Goal: Check status: Check status

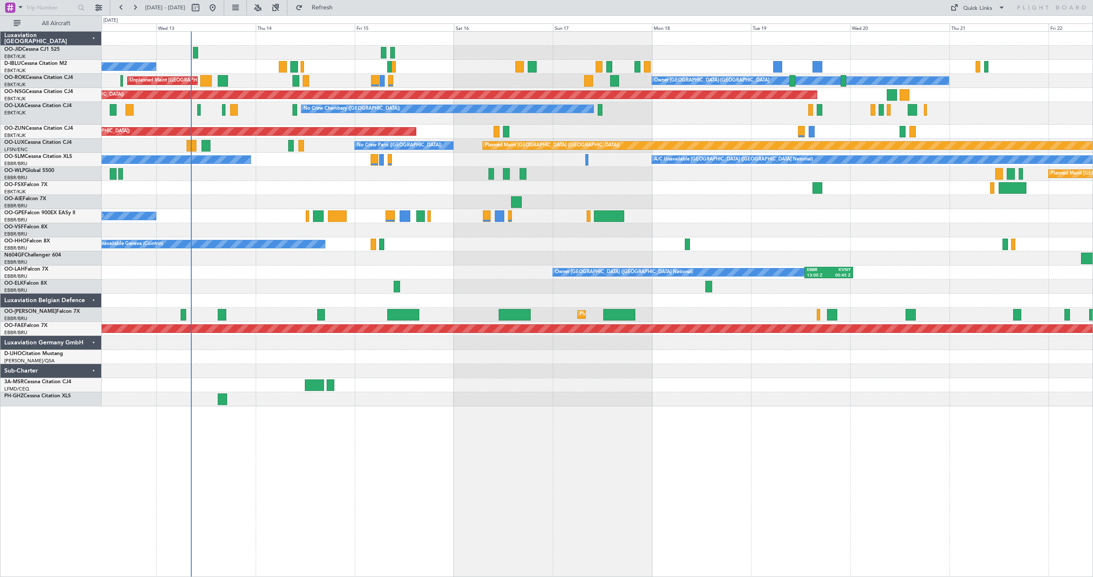
click at [840, 111] on div "No Crew [GEOGRAPHIC_DATA] ([GEOGRAPHIC_DATA] National) Owner [GEOGRAPHIC_DATA]-…" at bounding box center [597, 219] width 991 height 375
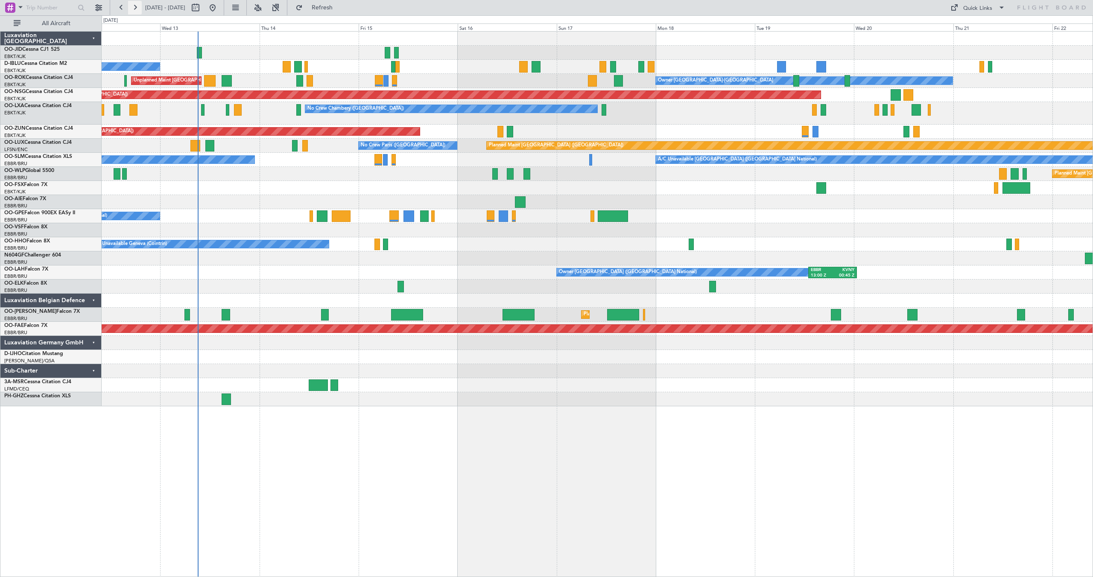
click at [133, 5] on button at bounding box center [135, 8] width 14 height 14
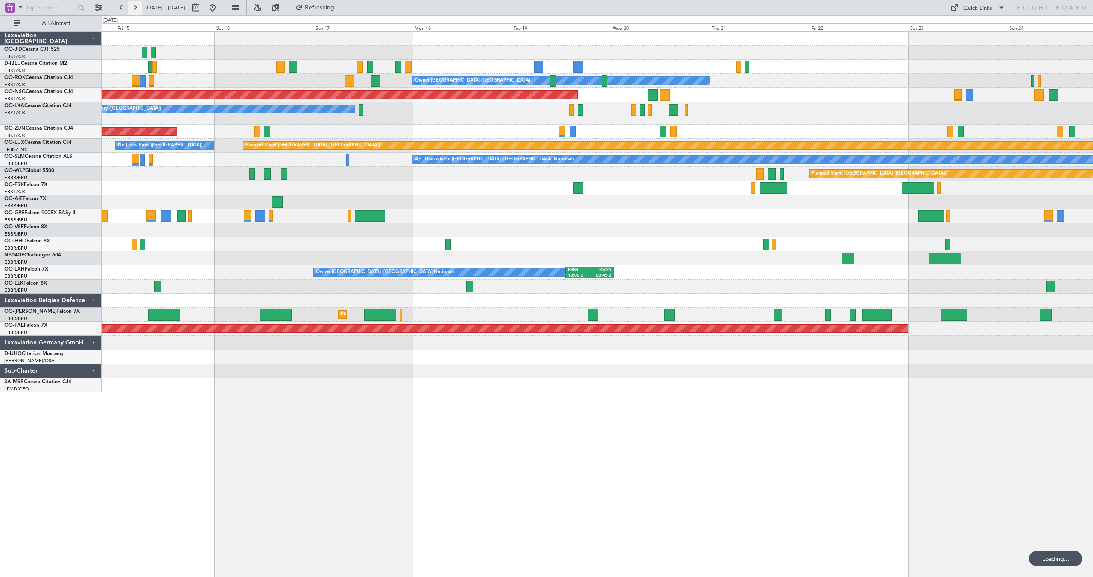
click at [133, 5] on button at bounding box center [135, 8] width 14 height 14
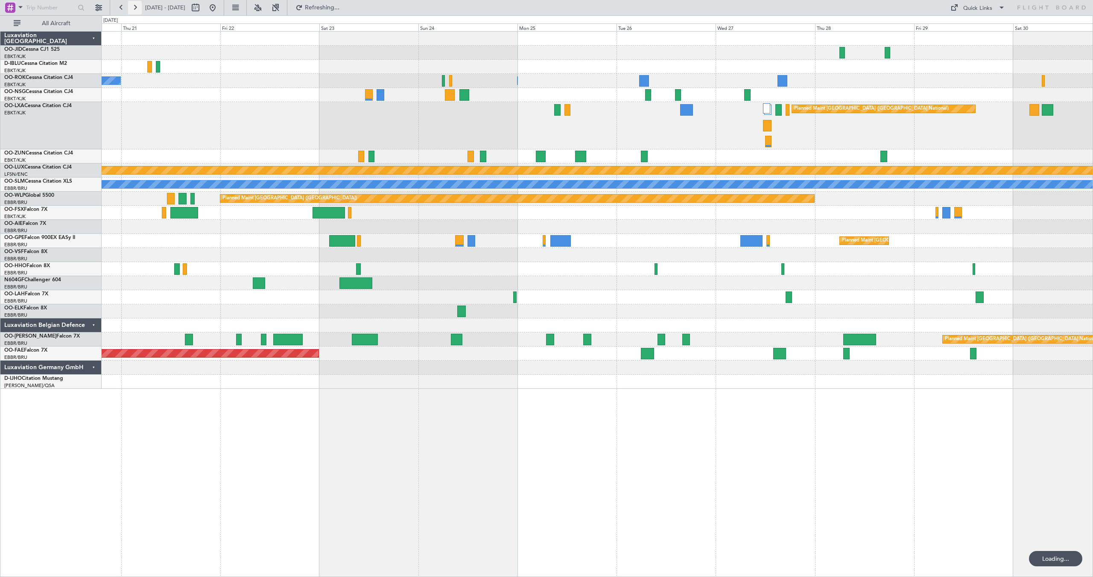
click at [133, 5] on button at bounding box center [135, 8] width 14 height 14
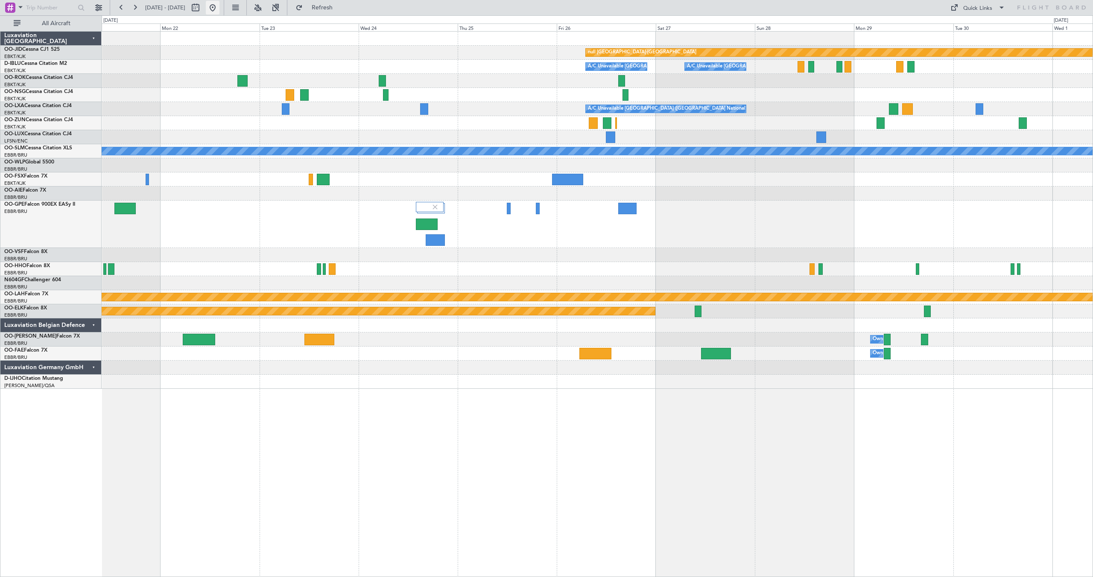
click at [219, 7] on button at bounding box center [213, 8] width 14 height 14
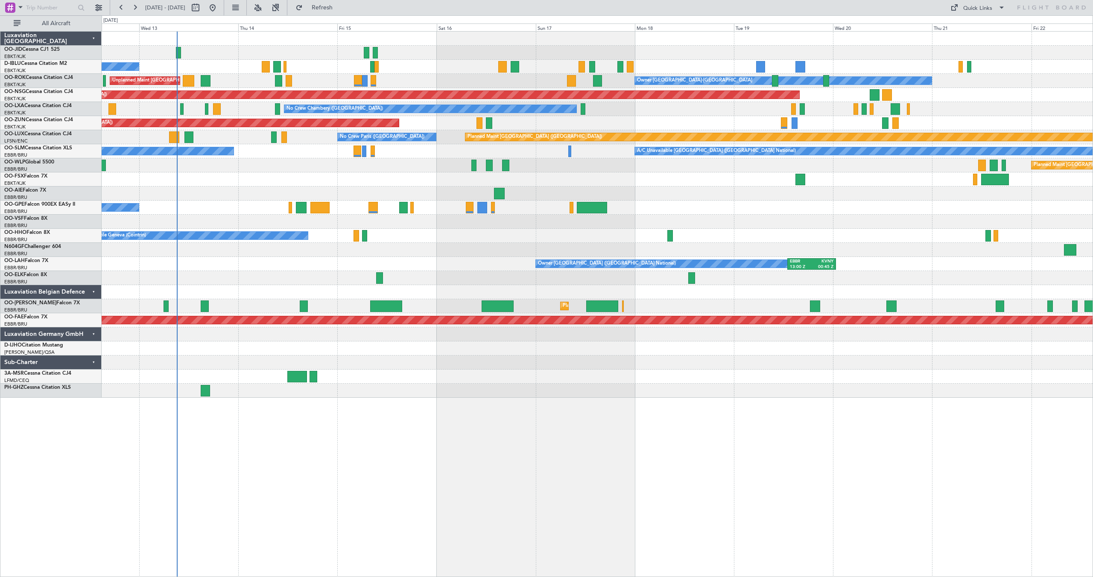
click at [525, 174] on div "No Crew [GEOGRAPHIC_DATA] ([GEOGRAPHIC_DATA] National) Owner [GEOGRAPHIC_DATA]-…" at bounding box center [597, 215] width 991 height 366
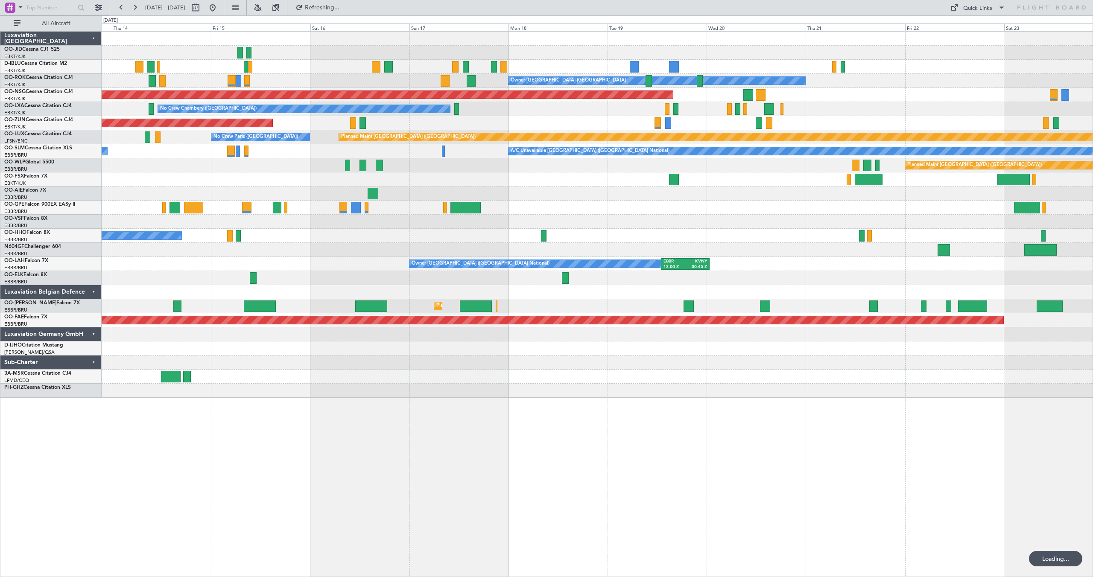
click at [709, 124] on div "Unplanned Maint [GEOGRAPHIC_DATA] ([GEOGRAPHIC_DATA])" at bounding box center [597, 123] width 991 height 14
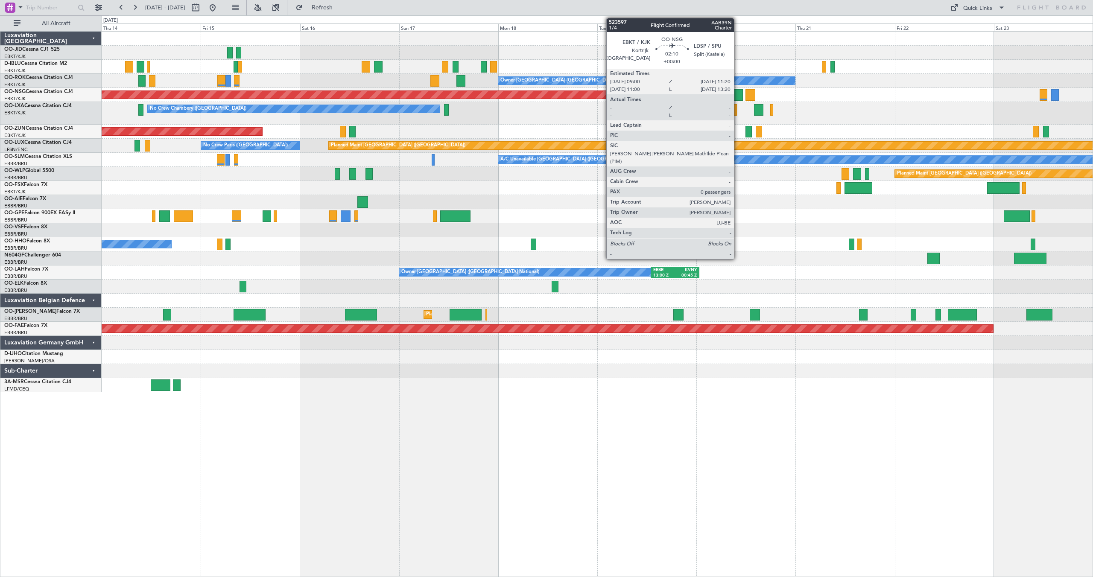
click at [738, 92] on div at bounding box center [738, 95] width 10 height 12
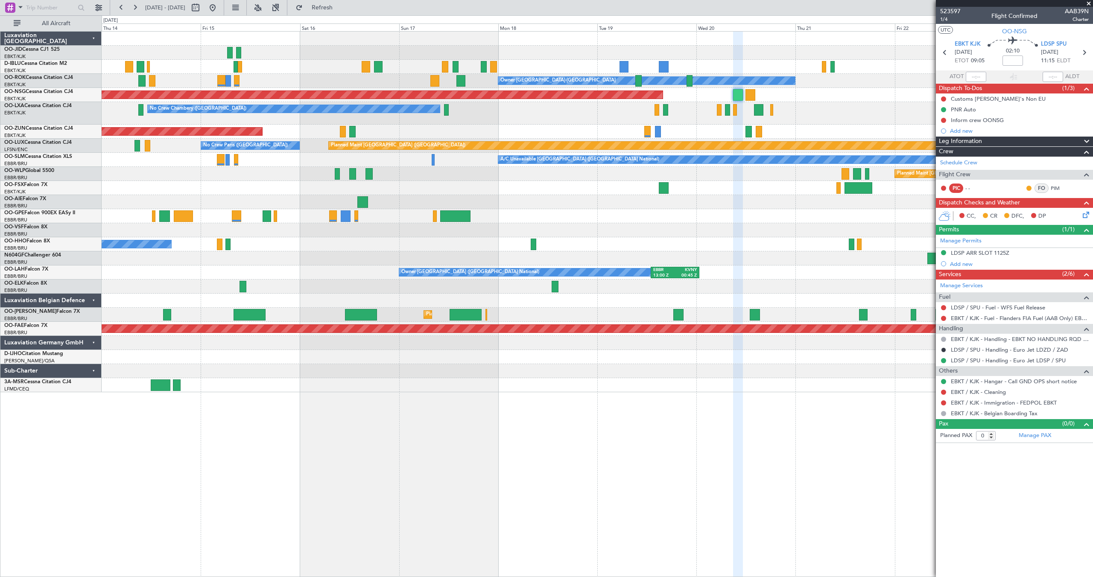
click at [1090, 3] on span at bounding box center [1089, 4] width 9 height 8
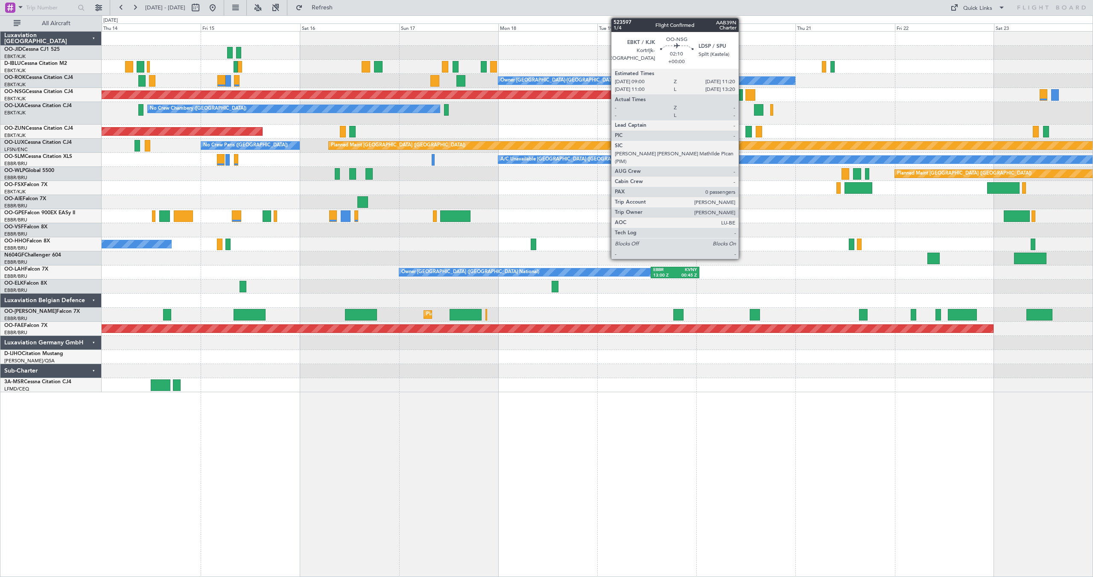
click at [743, 95] on div at bounding box center [738, 95] width 10 height 12
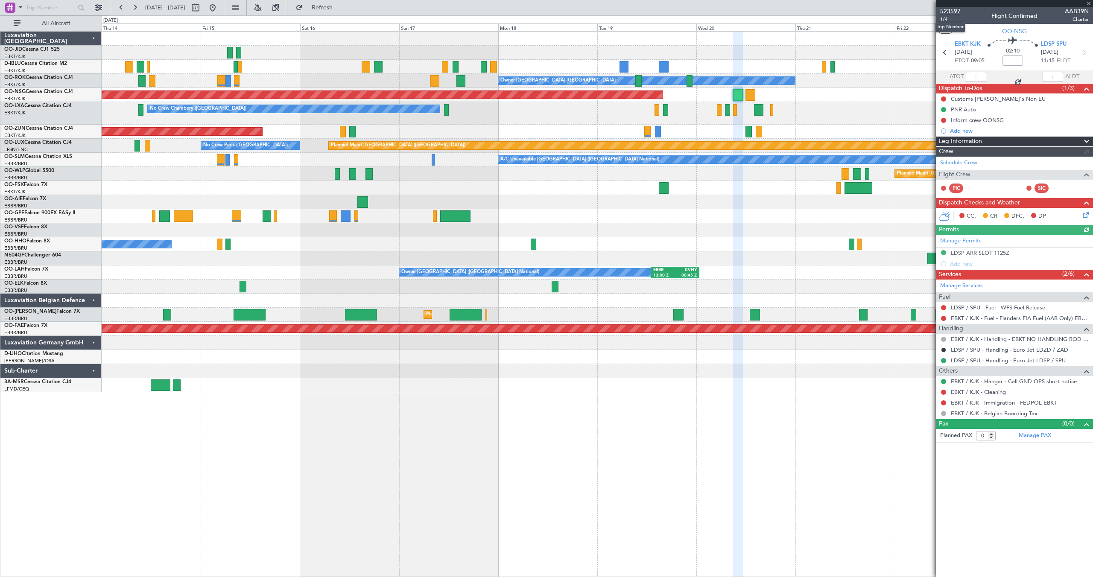
click at [950, 12] on span "523597" at bounding box center [950, 11] width 20 height 9
type input "4"
